Goal: Navigation & Orientation: Find specific page/section

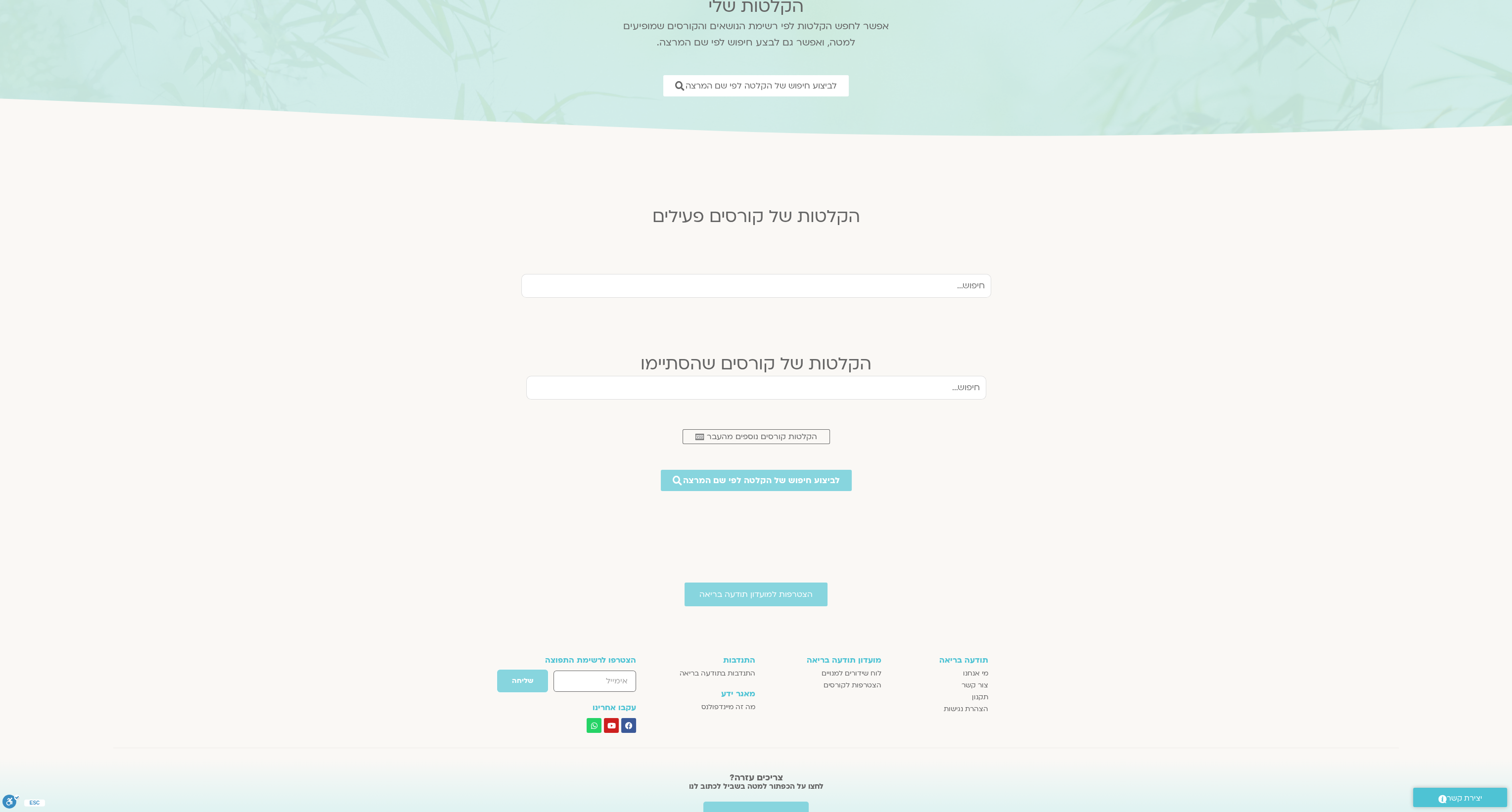
scroll to position [99, 0]
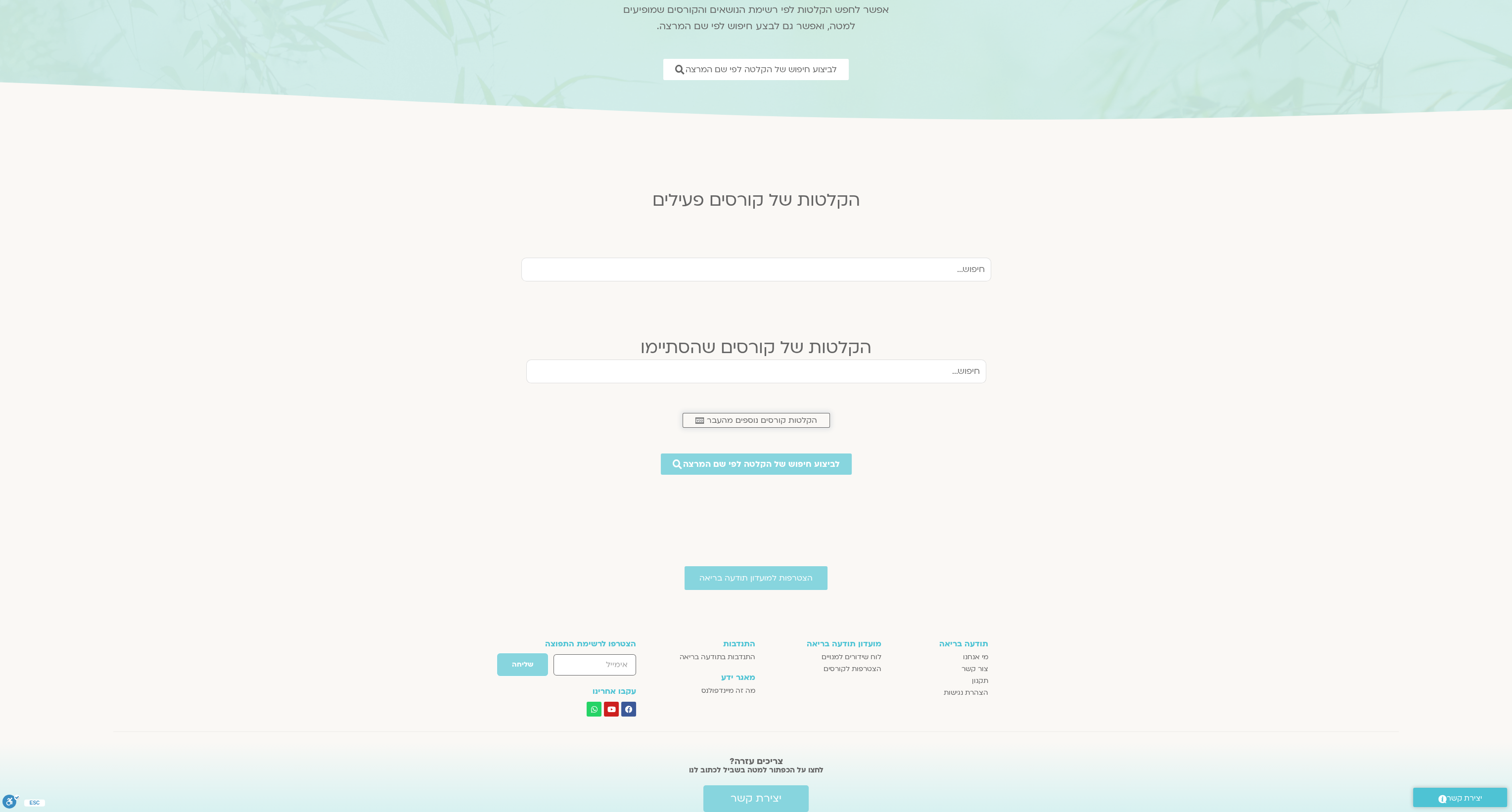
click at [772, 422] on span "הקלטות קורסים נוספים מהעבר" at bounding box center [762, 420] width 111 height 9
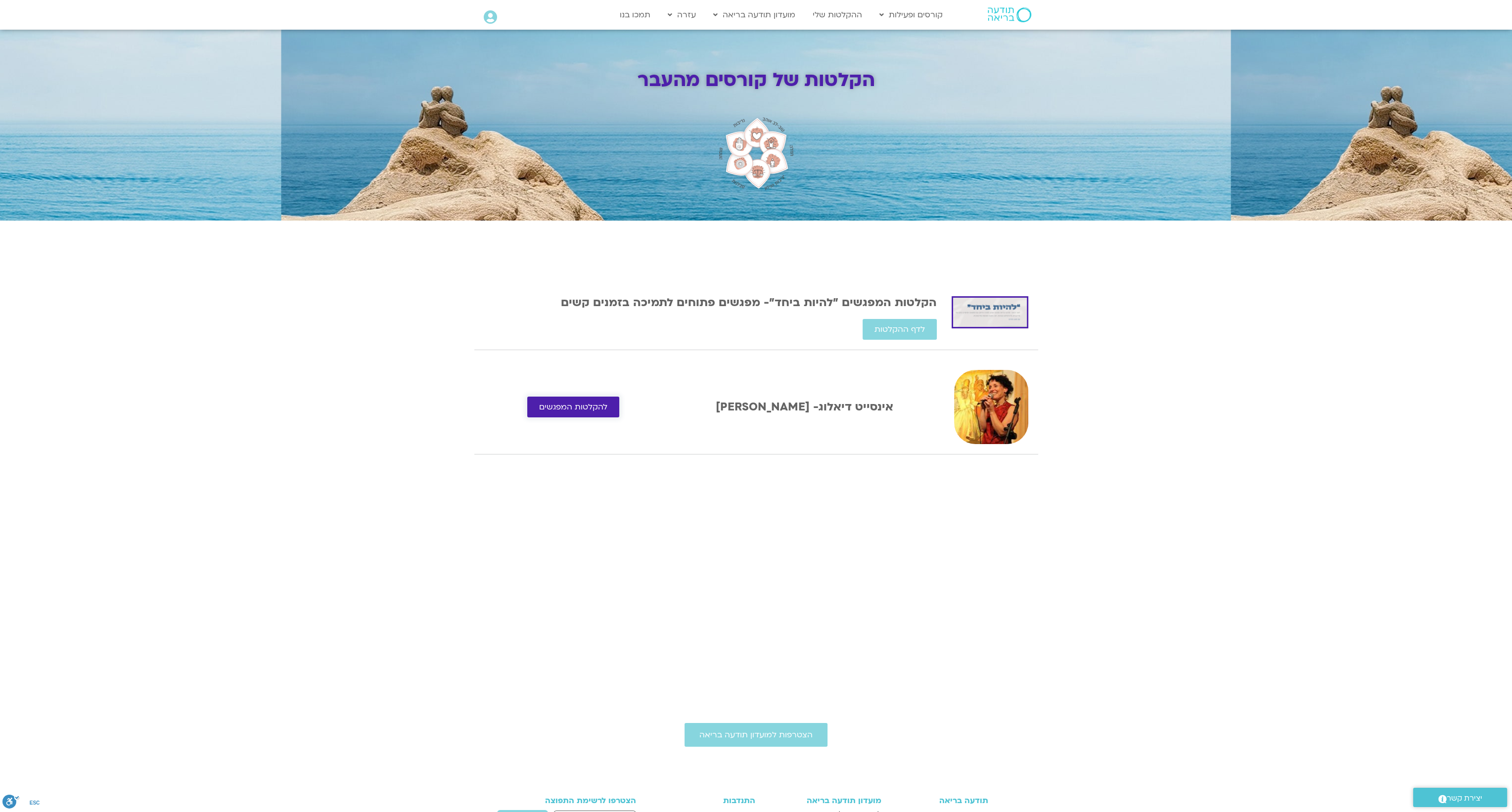
click at [571, 414] on link "להקלטות המפגשים" at bounding box center [574, 407] width 92 height 21
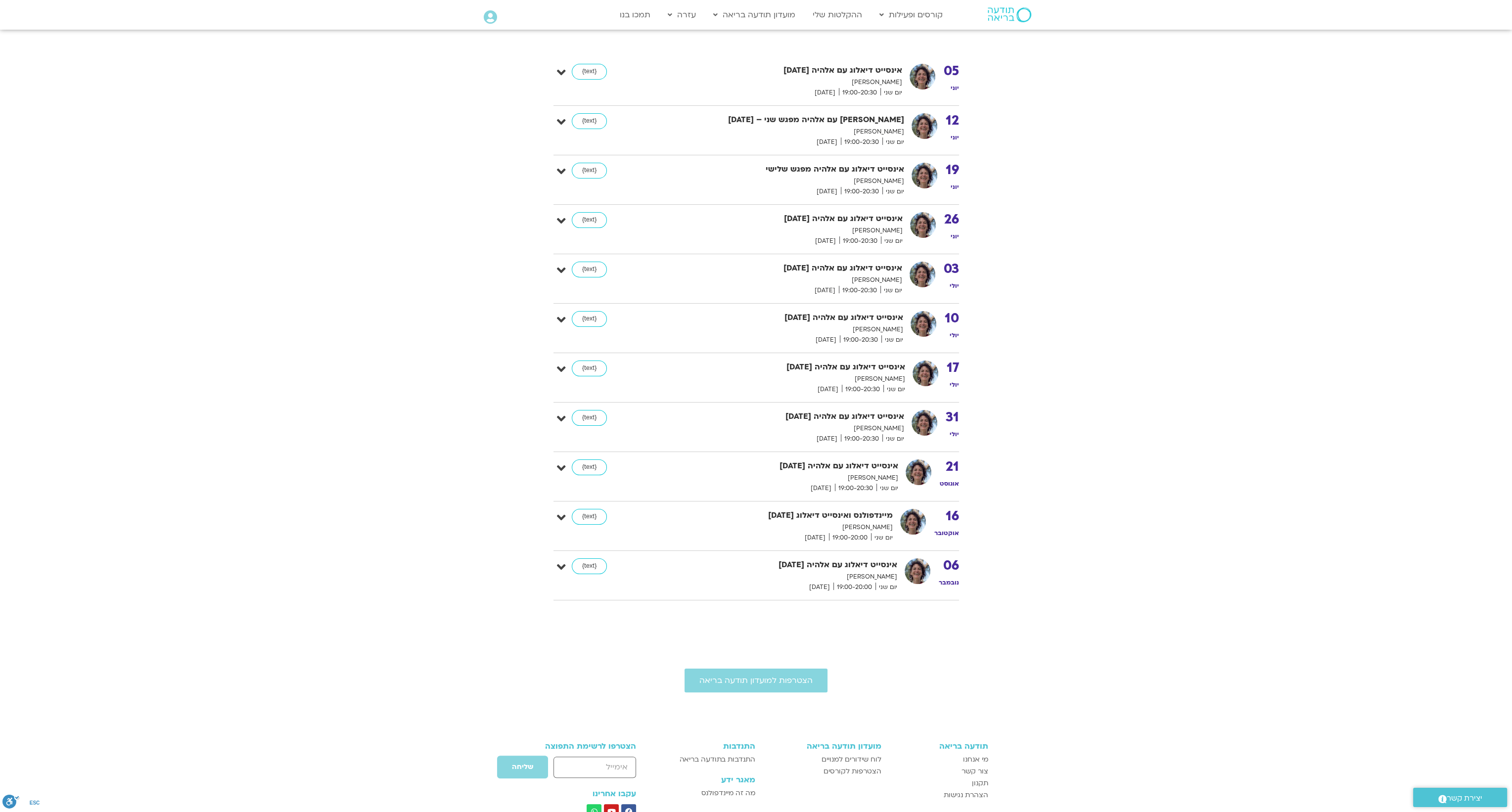
scroll to position [296, 0]
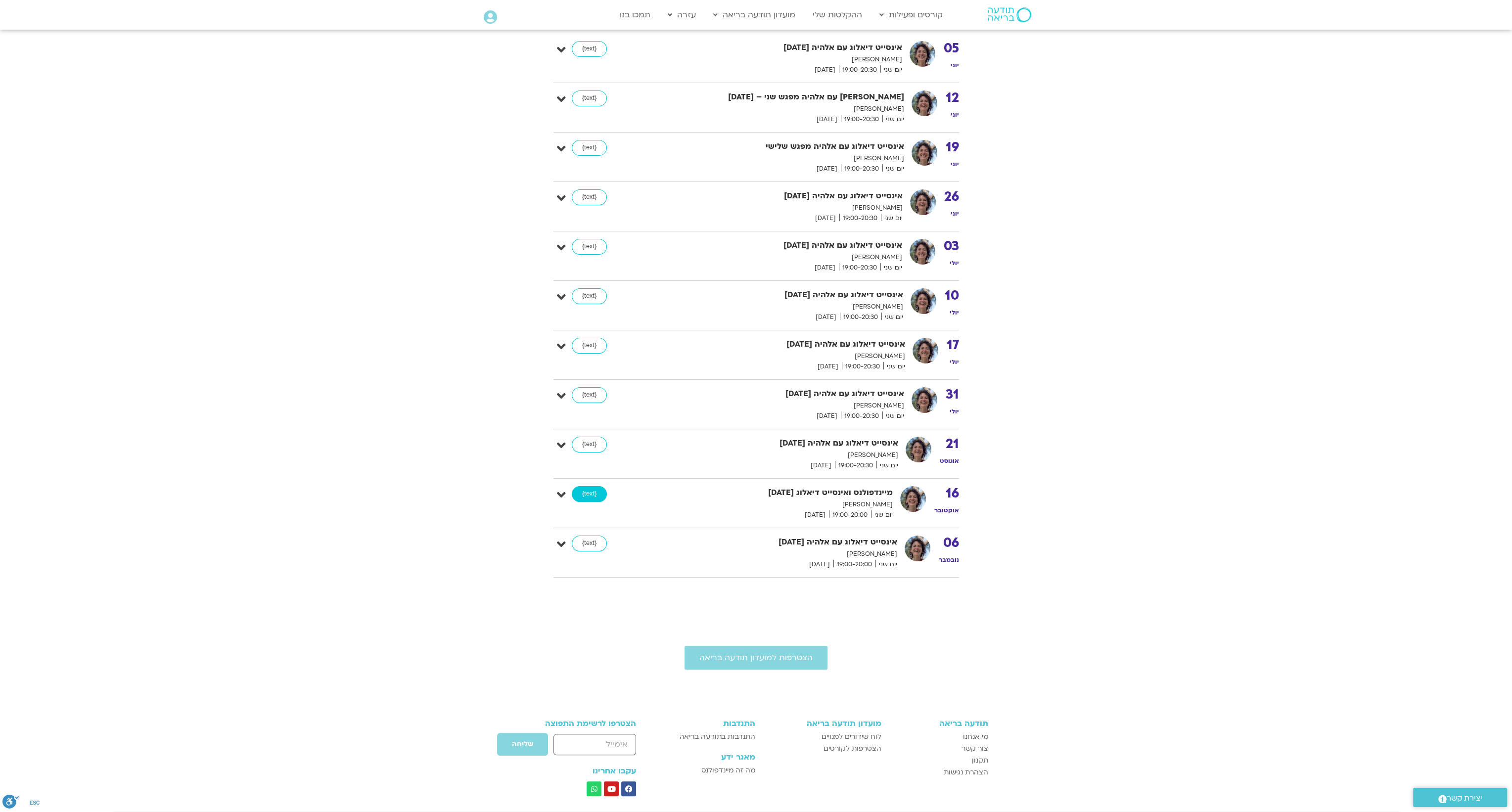
click at [590, 493] on link "{text}" at bounding box center [589, 494] width 35 height 16
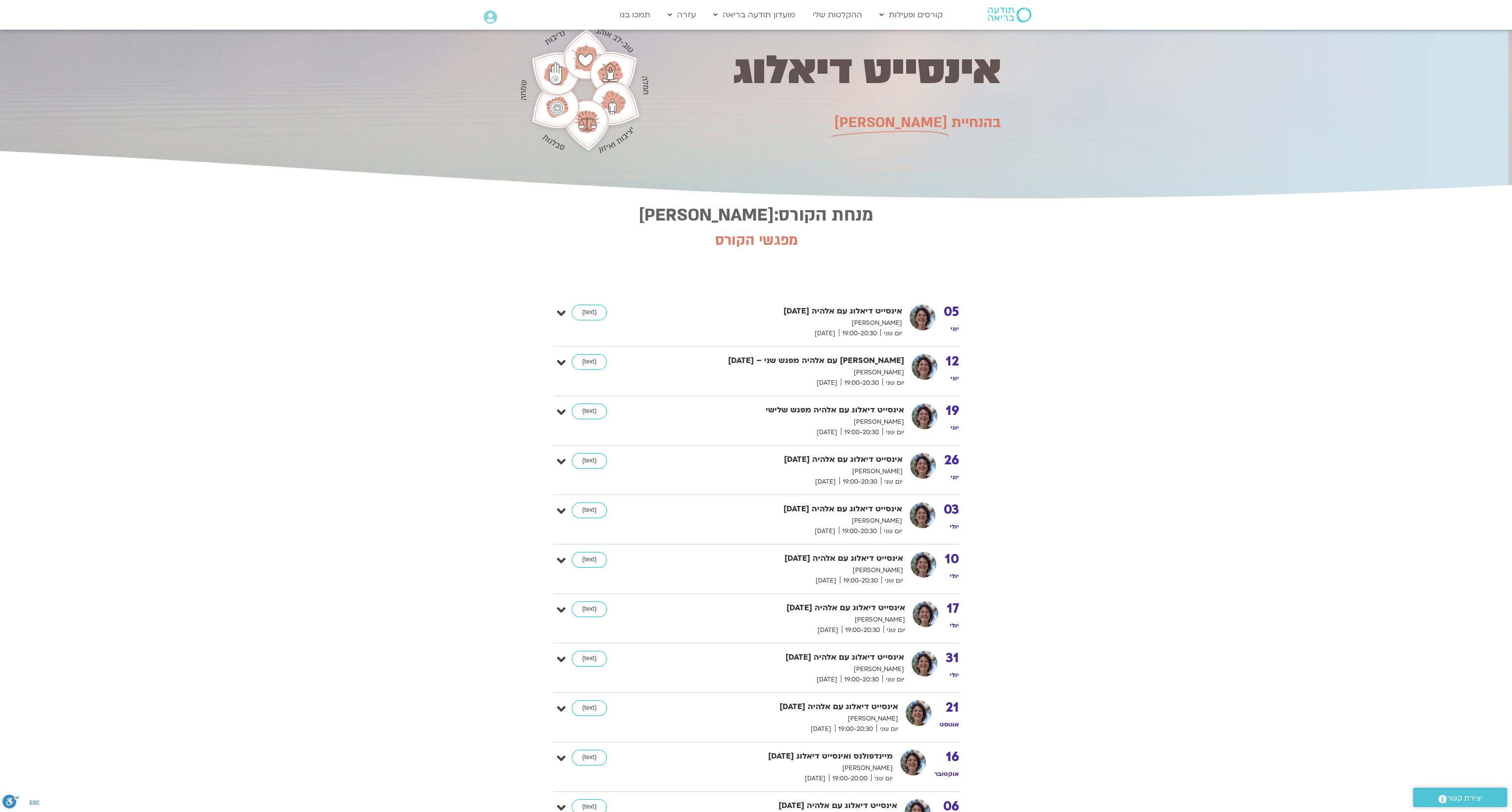
scroll to position [0, 0]
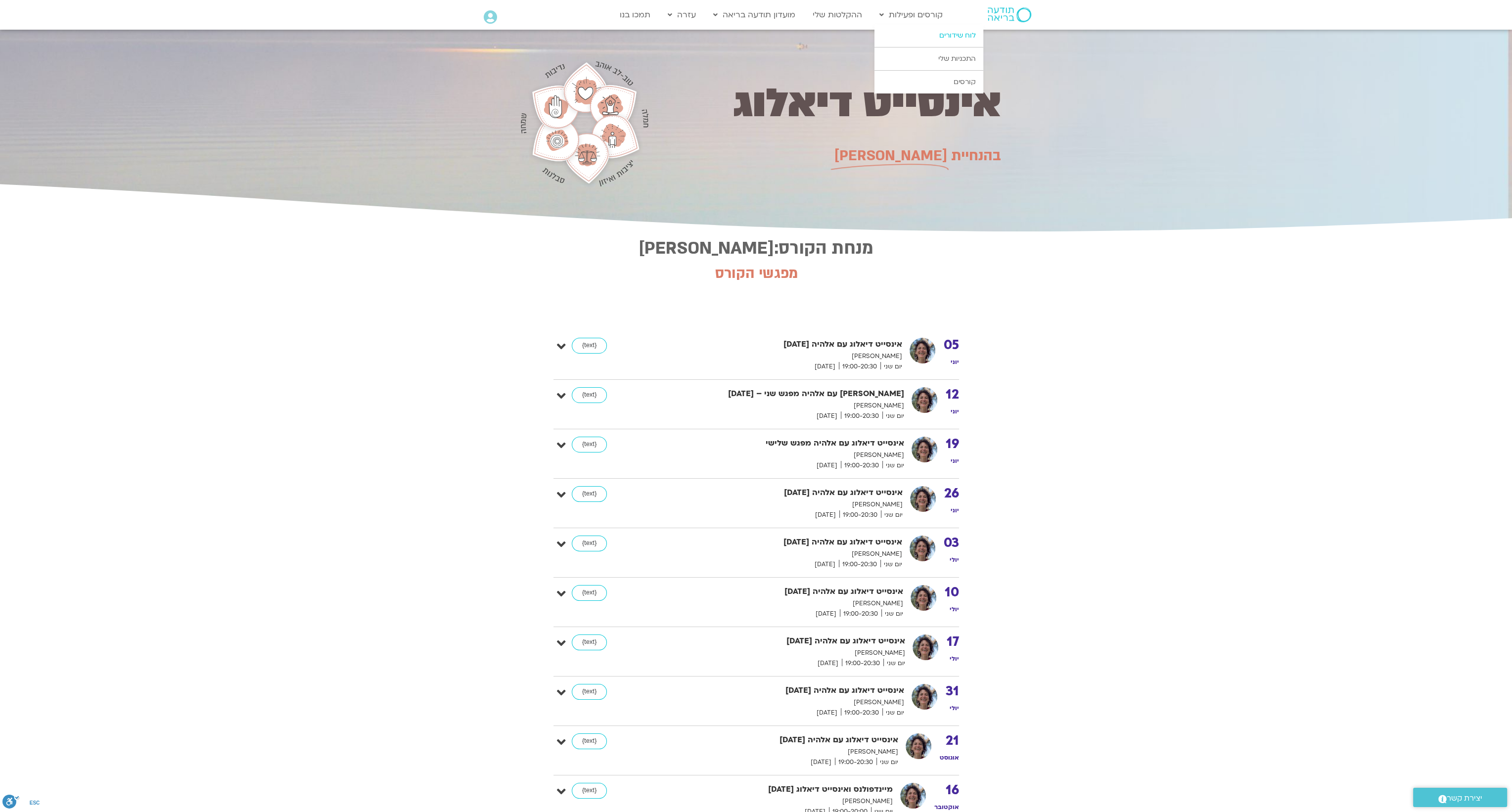
click at [903, 35] on link "לוח שידורים" at bounding box center [929, 35] width 109 height 23
click at [565, 489] on icon at bounding box center [561, 495] width 9 height 14
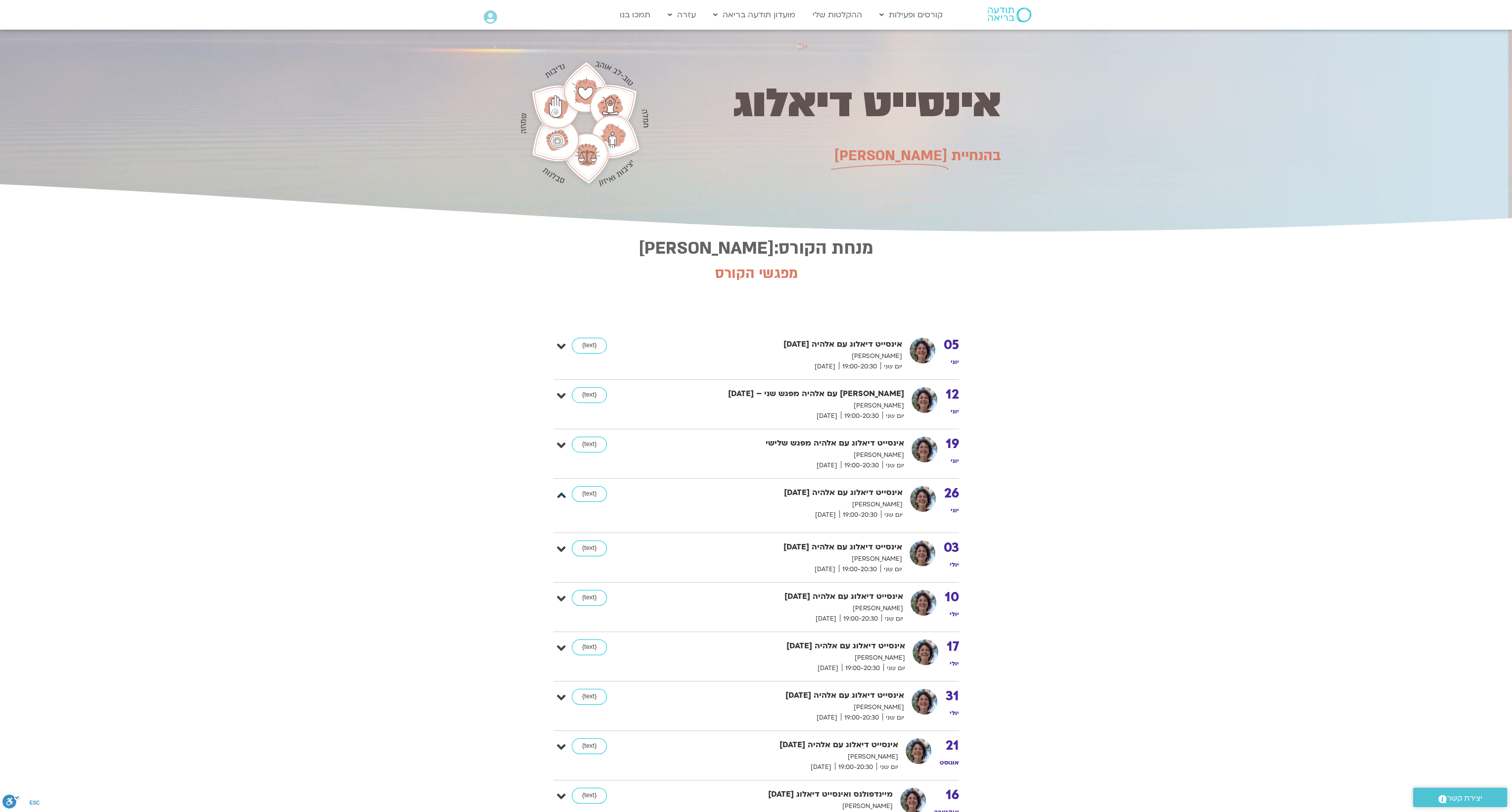
click at [565, 489] on icon at bounding box center [561, 495] width 9 height 14
click at [591, 496] on link "{text}" at bounding box center [589, 494] width 35 height 16
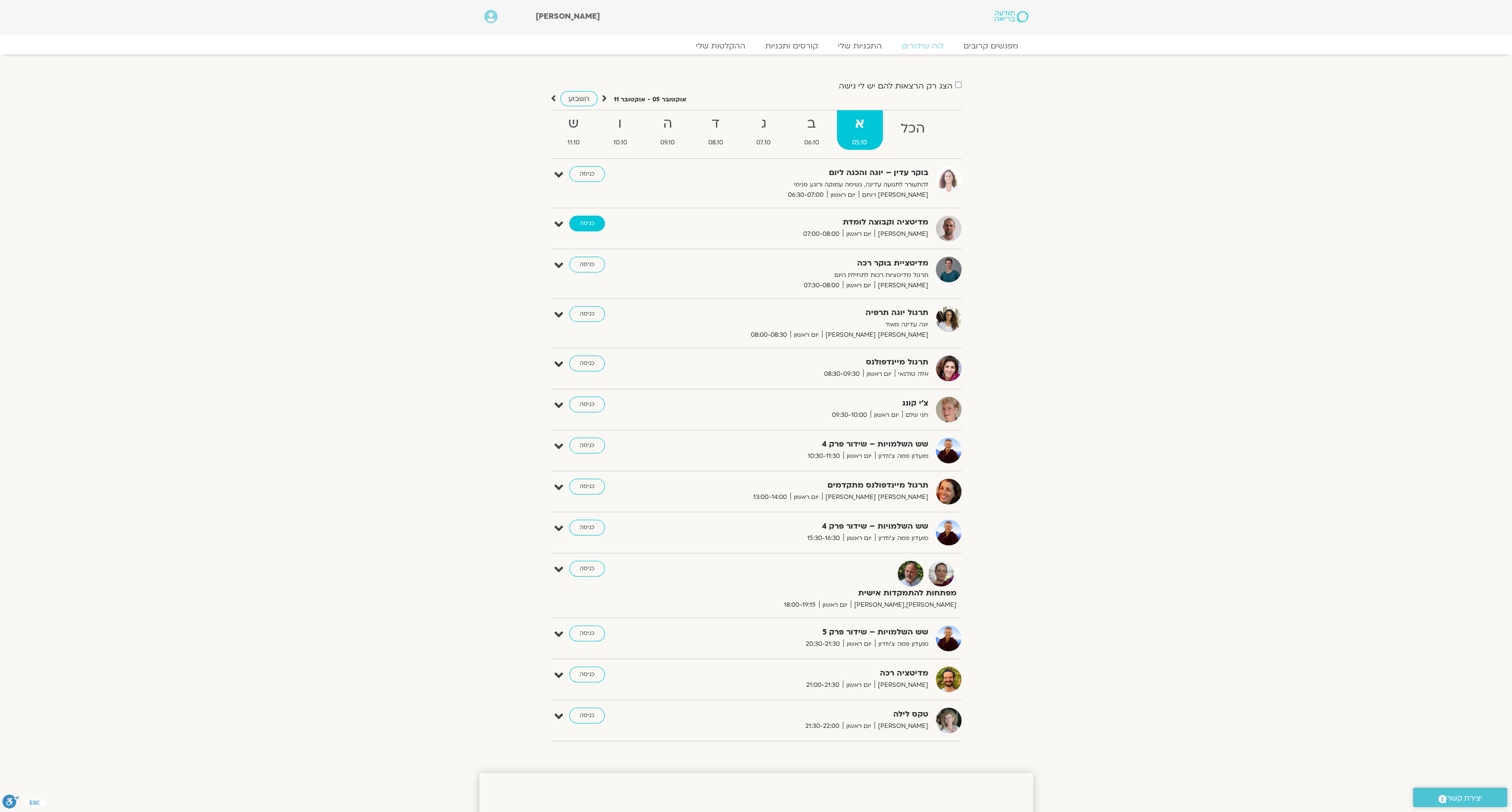
click at [577, 228] on link "כניסה" at bounding box center [588, 223] width 36 height 16
